Goal: Task Accomplishment & Management: Manage account settings

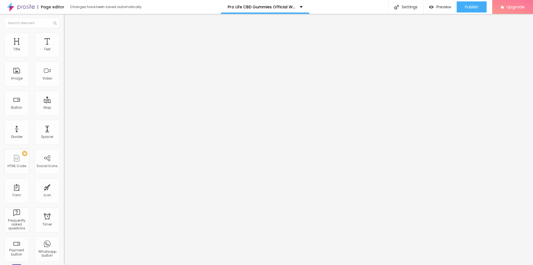
click at [66, 80] on icon "button" at bounding box center [67, 78] width 3 height 3
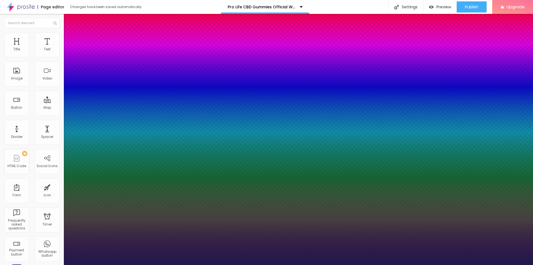
type input "1"
type input "25"
type input "1"
type input "27"
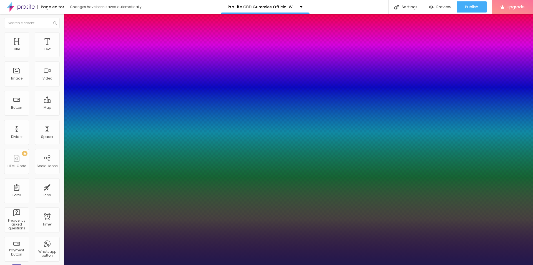
type input "27"
type input "1"
type input "29"
type input "1"
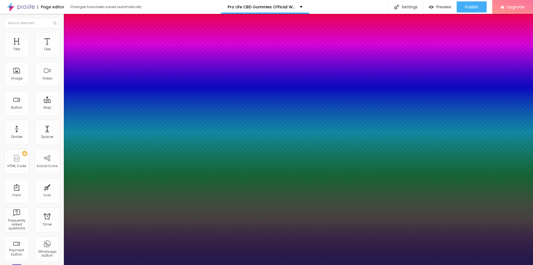
type input "30"
type input "1"
type input "31"
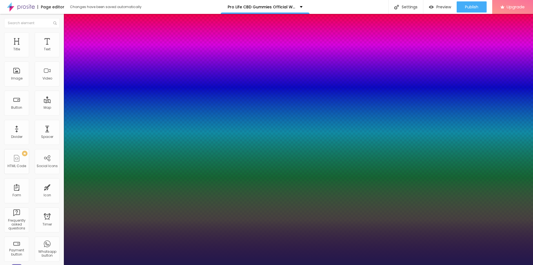
type input "1"
type input "33"
type input "1"
drag, startPoint x: 73, startPoint y: 156, endPoint x: 82, endPoint y: 155, distance: 9.2
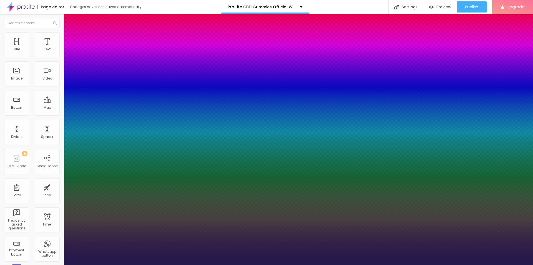
type input "33"
click at [222, 264] on div at bounding box center [266, 265] width 533 height 0
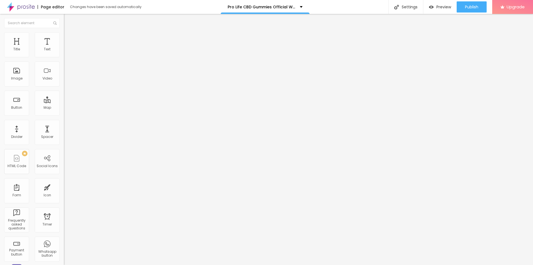
click at [64, 48] on span "Add image" at bounding box center [75, 45] width 23 height 5
click at [64, 56] on input "text" at bounding box center [97, 54] width 67 height 6
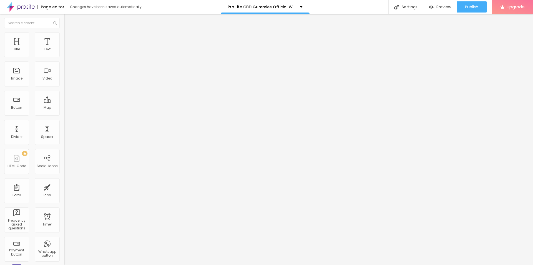
paste input "Pro Life CBD Gummies"
type input "Pro Life CBD Gummies"
click at [64, 114] on input "https://" at bounding box center [97, 111] width 67 height 6
paste input "[DOMAIN_NAME][URL]"
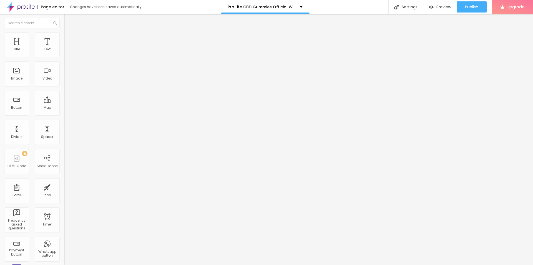
scroll to position [0, 38]
type input "[URL][DOMAIN_NAME]"
click at [64, 34] on img at bounding box center [66, 34] width 5 height 5
type input "95"
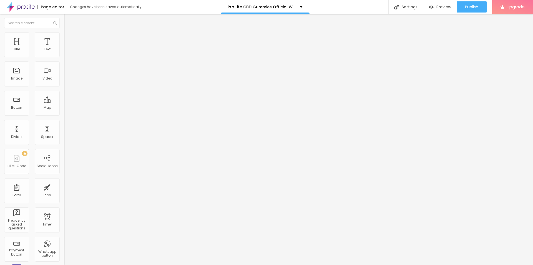
type input "95"
type input "90"
type input "80"
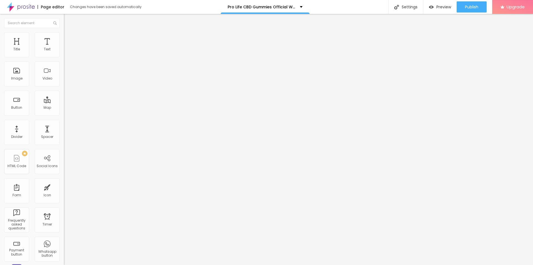
type input "70"
type input "65"
type input "60"
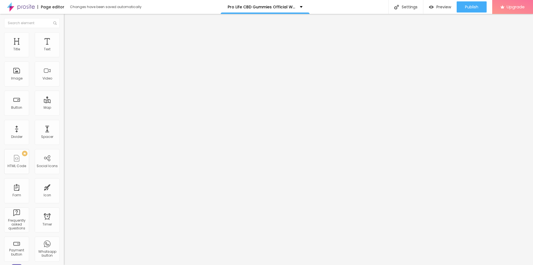
type input "60"
type input "55"
type input "50"
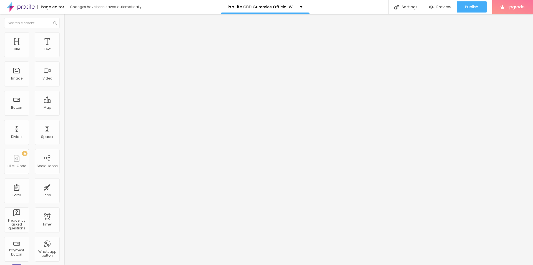
type input "45"
type input "40"
type input "35"
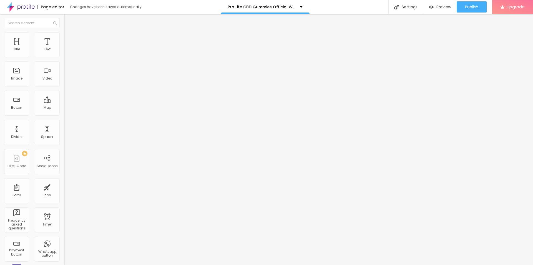
drag, startPoint x: 57, startPoint y: 59, endPoint x: 20, endPoint y: 61, distance: 37.0
type input "35"
click at [64, 57] on input "range" at bounding box center [82, 54] width 36 height 4
click at [64, 53] on button "button" at bounding box center [68, 50] width 8 height 6
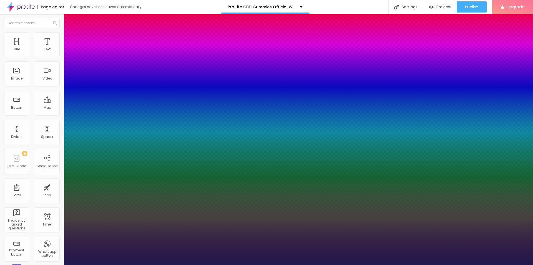
type input "1"
type input "16"
type input "1"
type input "18"
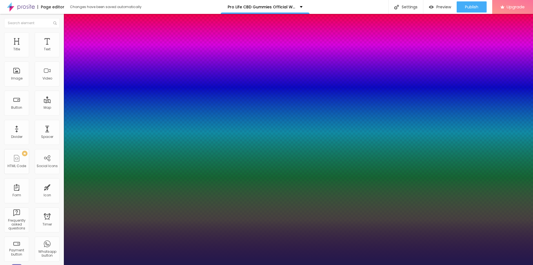
type input "1"
type input "20"
type input "1"
type input "20"
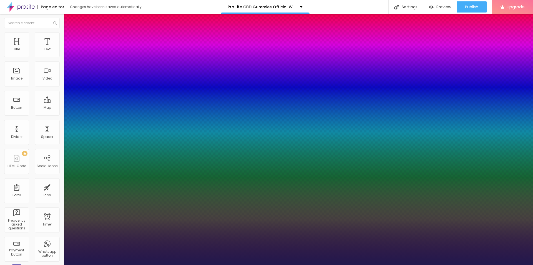
click at [171, 264] on div at bounding box center [266, 265] width 533 height 0
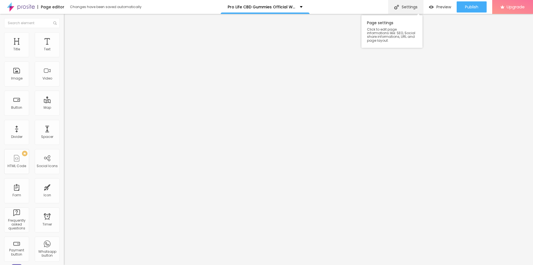
click at [402, 7] on div "Settings" at bounding box center [405, 7] width 35 height 14
paste input "Pro Life CBD Gummies"
paste input "Reviews (2022) Does It Help With [MEDICAL_DATA] Relief?"
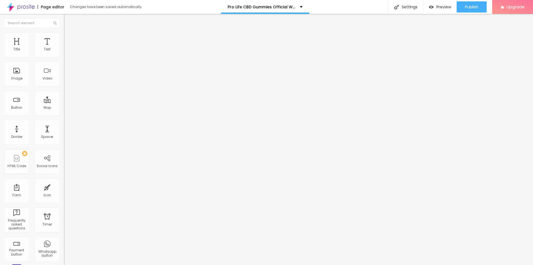
scroll to position [0, 0]
type input "Pro Life CBD Gummies Reviews (2025) Does It Help With [MEDICAL_DATA] Relief?"
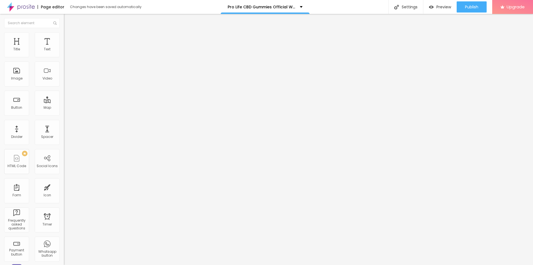
paste textarea "Struggling with stress, poor sleep, or chronic aches? You’re not alone. Million…"
type textarea "Struggling with stress, poor sleep, or chronic aches? You’re not alone. Million…"
drag, startPoint x: 258, startPoint y: 133, endPoint x: 202, endPoint y: 132, distance: 56.1
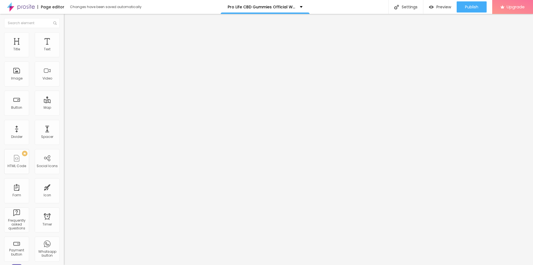
paste textarea "Pro Life CBD Gummies"
type textarea "Pro Life CBD Gummies"
click at [363, 264] on div at bounding box center [266, 270] width 533 height 5
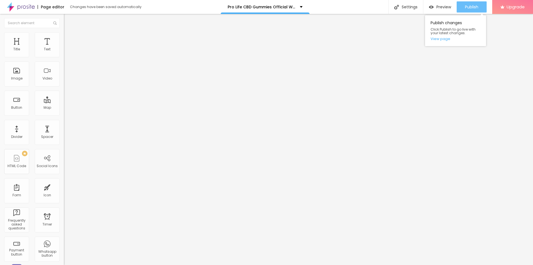
click at [475, 11] on div "Publish" at bounding box center [471, 6] width 13 height 11
click at [444, 40] on link "View page" at bounding box center [456, 39] width 50 height 4
click at [12, 6] on img at bounding box center [21, 7] width 28 height 14
